Goal: Information Seeking & Learning: Learn about a topic

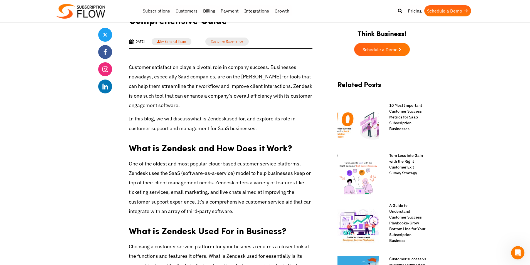
scroll to position [185, 0]
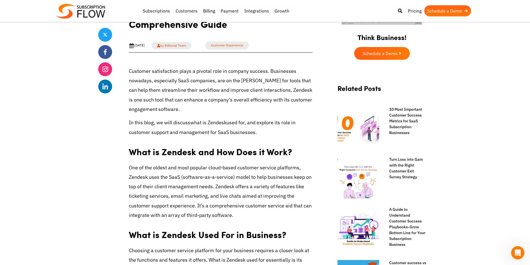
click at [191, 46] on link "by Editorial Team" at bounding box center [172, 45] width 40 height 7
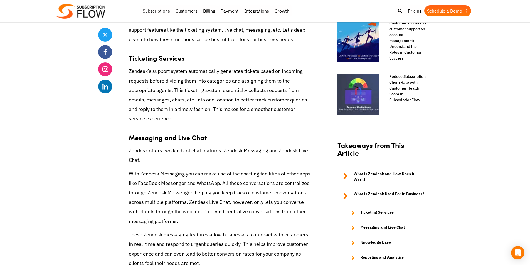
scroll to position [427, 0]
